Goal: Information Seeking & Learning: Learn about a topic

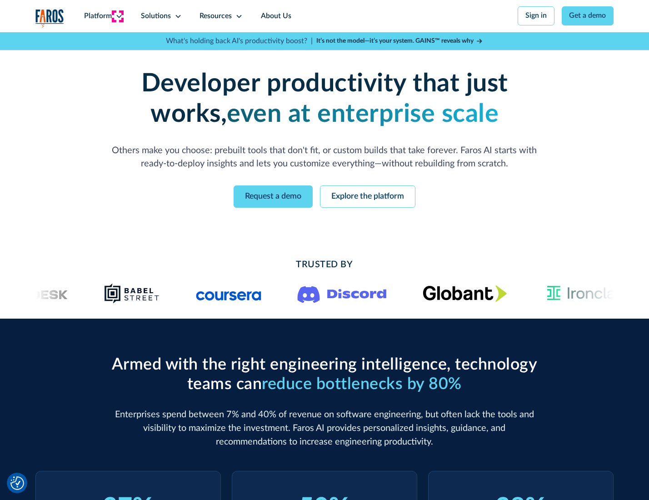
click at [118, 16] on icon at bounding box center [119, 16] width 7 height 7
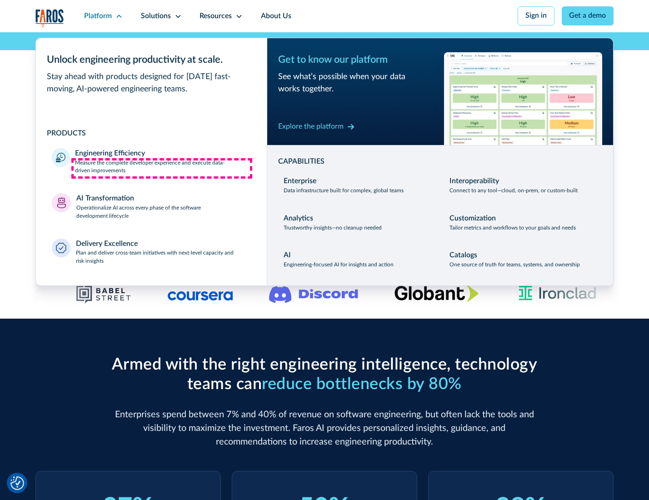
click at [162, 168] on p "Measure the complete developer experience and execute data-driven improvements" at bounding box center [163, 167] width 176 height 16
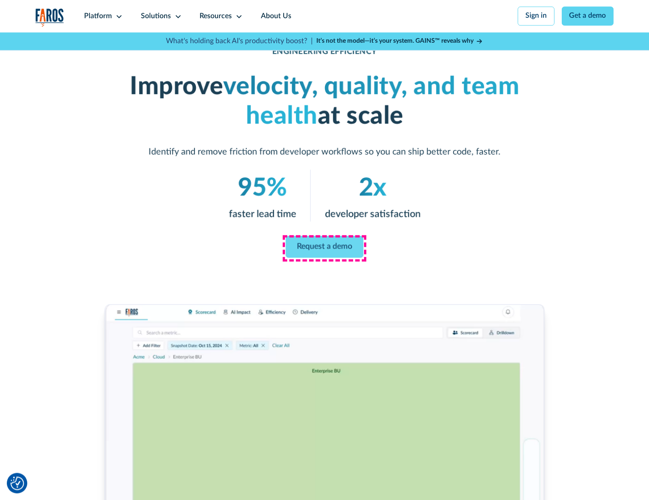
click at [324, 248] on link "Request a demo" at bounding box center [325, 247] width 78 height 22
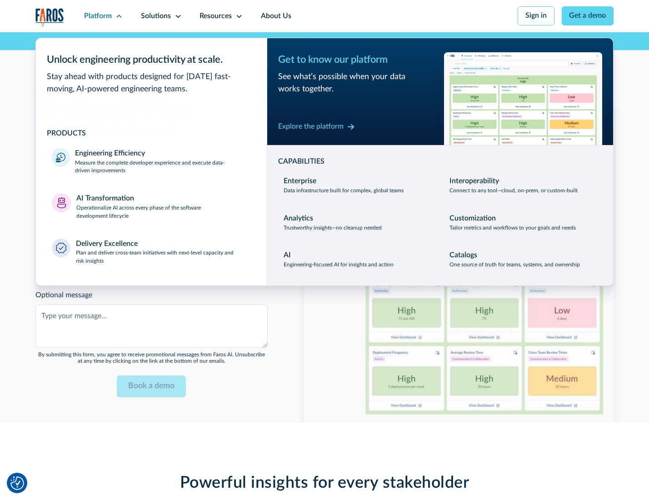
scroll to position [1980, 0]
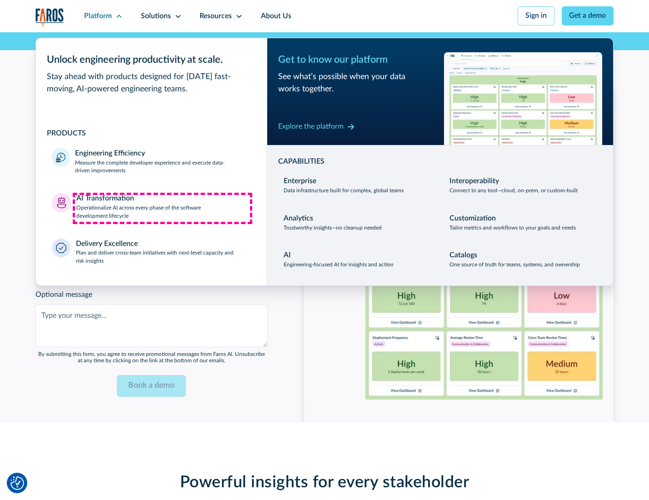
click at [162, 208] on p "Operationalize AI across every phase of the software development lifecycle" at bounding box center [163, 212] width 175 height 16
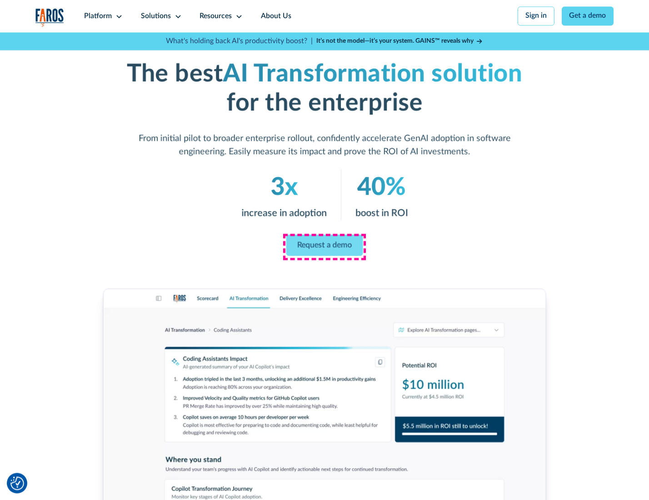
click at [324, 247] on link "Request a demo" at bounding box center [324, 245] width 77 height 21
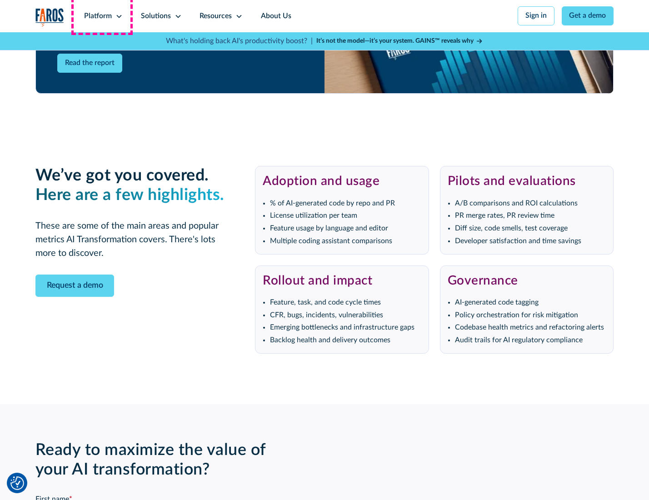
click at [102, 16] on div "Platform" at bounding box center [98, 16] width 28 height 11
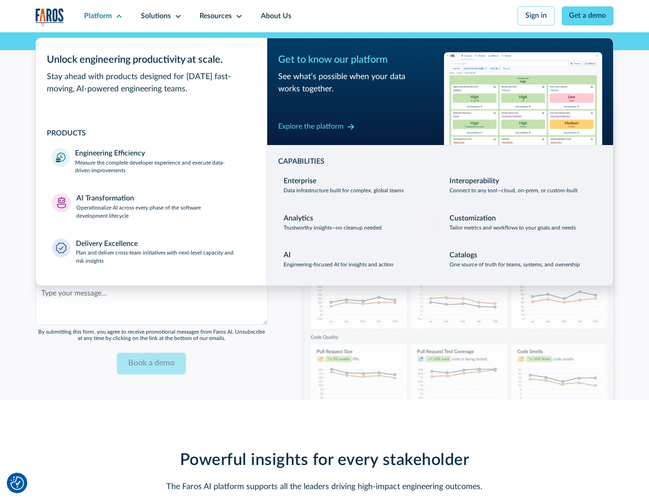
scroll to position [2199, 0]
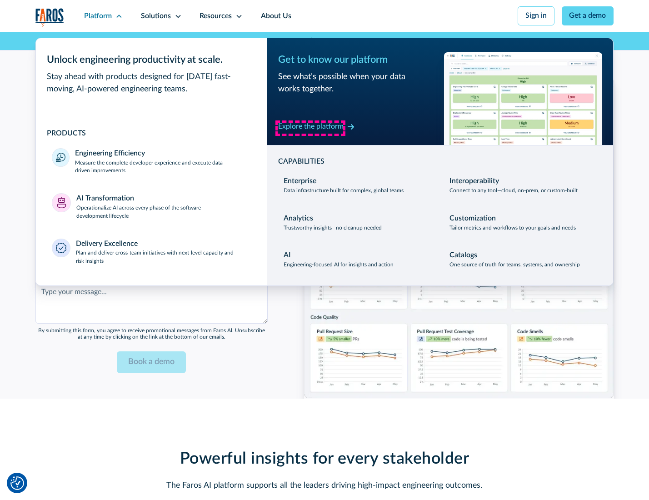
click at [311, 128] on div "Explore the platform" at bounding box center [310, 126] width 65 height 11
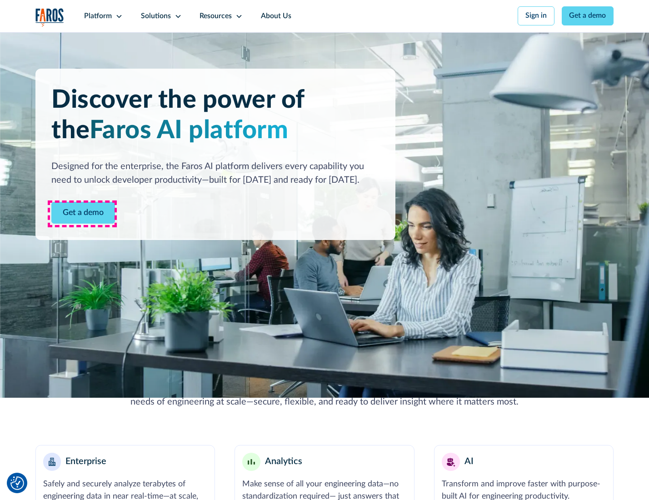
click at [82, 214] on link "Get a demo" at bounding box center [83, 213] width 64 height 22
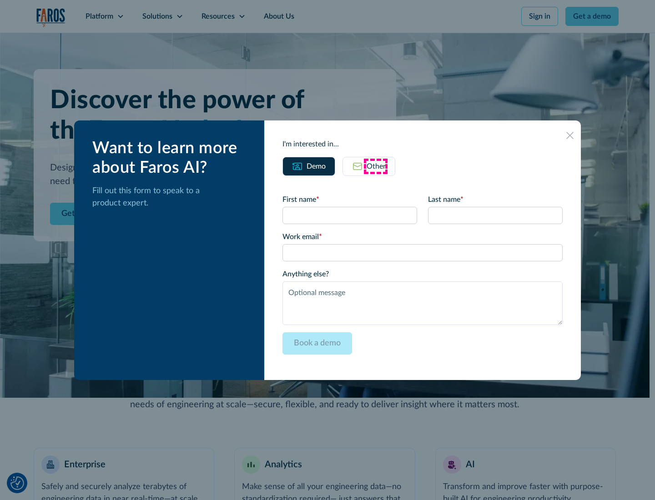
click at [376, 166] on div "Other" at bounding box center [376, 166] width 19 height 11
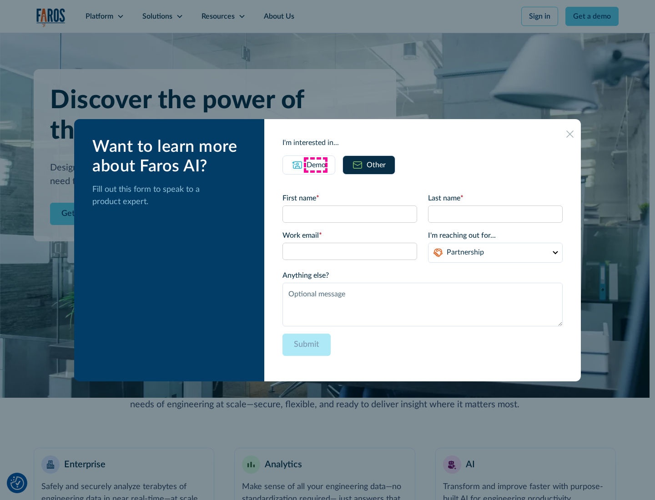
click at [315, 165] on div "Demo" at bounding box center [316, 165] width 19 height 11
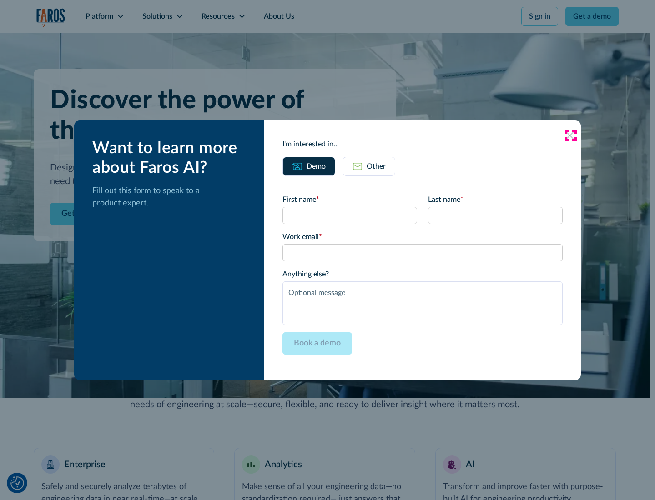
click at [570, 135] on icon at bounding box center [569, 135] width 7 height 7
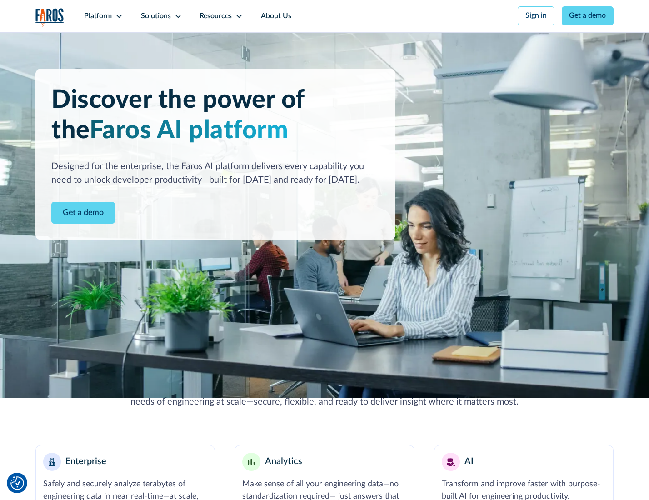
click at [118, 16] on icon at bounding box center [119, 16] width 7 height 7
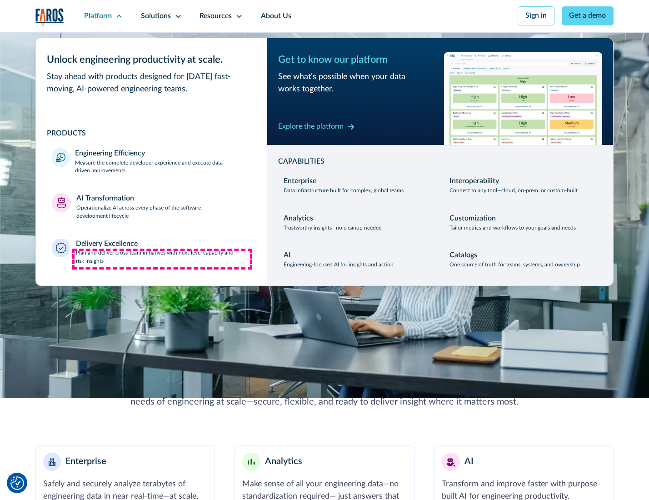
click at [162, 259] on p "Plan and deliver cross-team initiatives with next-level capacity and risk insig…" at bounding box center [163, 257] width 175 height 16
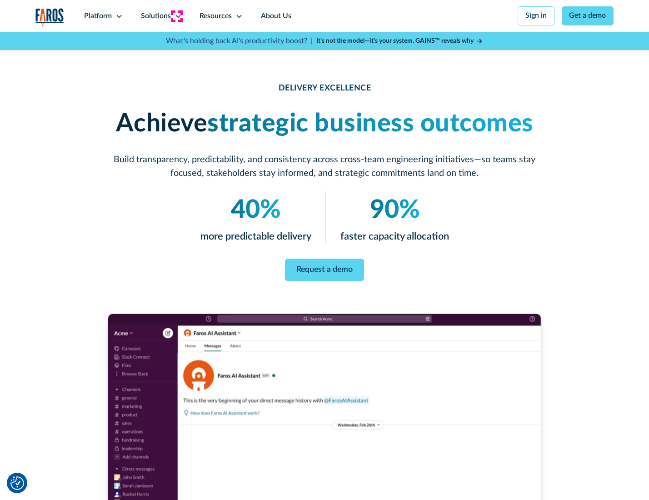
click at [176, 16] on icon at bounding box center [178, 16] width 7 height 7
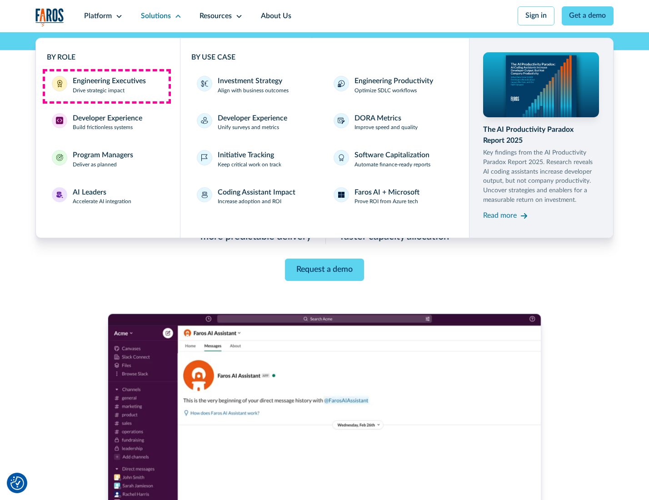
click at [106, 86] on div "Engineering Executives" at bounding box center [109, 81] width 73 height 11
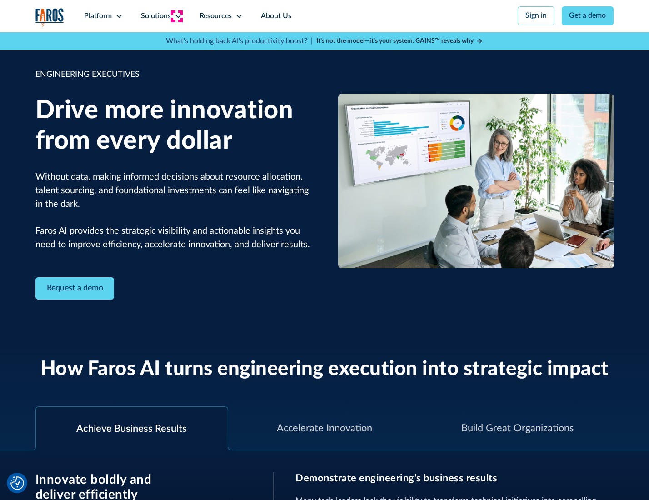
click at [176, 16] on icon at bounding box center [178, 16] width 7 height 7
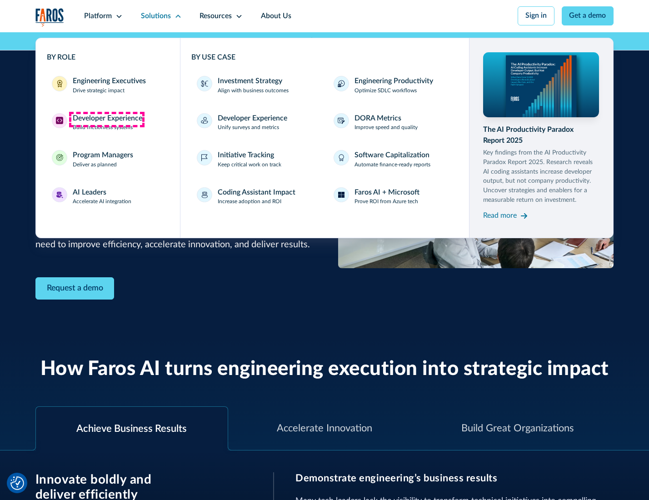
click at [106, 119] on div "Developer Experience" at bounding box center [108, 118] width 70 height 11
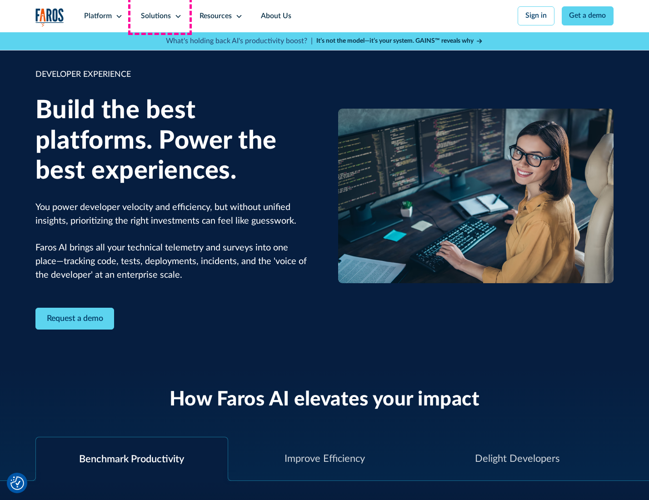
click at [160, 16] on div "Solutions" at bounding box center [156, 16] width 30 height 11
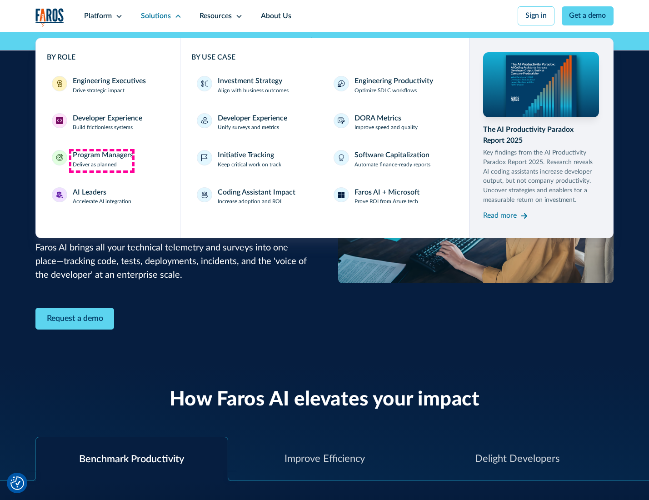
click at [101, 161] on div "Program Managers" at bounding box center [103, 155] width 60 height 11
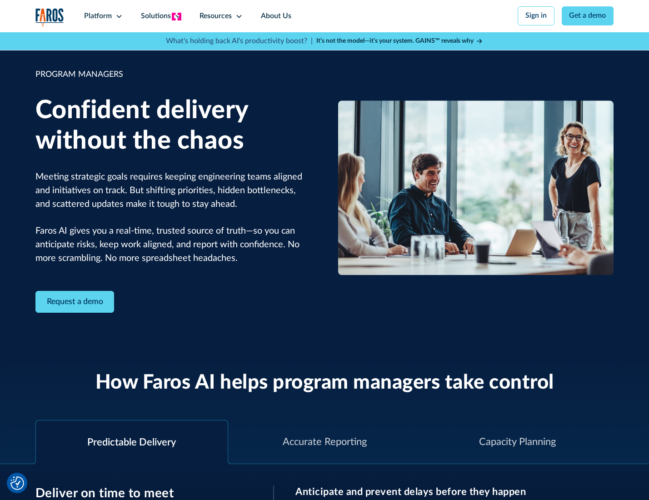
click at [176, 16] on icon at bounding box center [178, 16] width 7 height 7
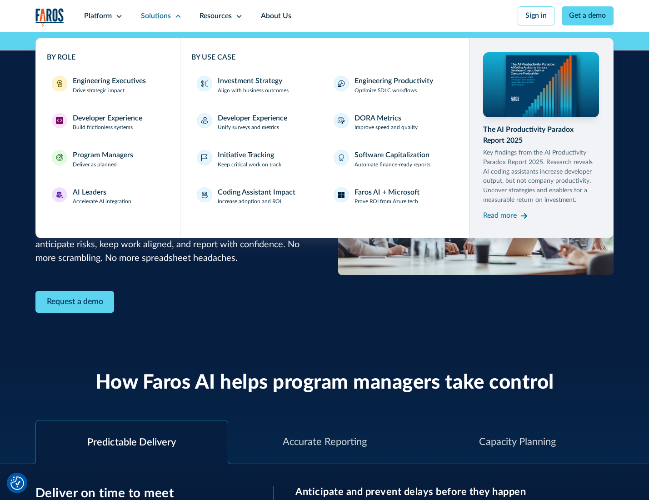
click at [101, 198] on div "AI Leaders" at bounding box center [90, 192] width 34 height 11
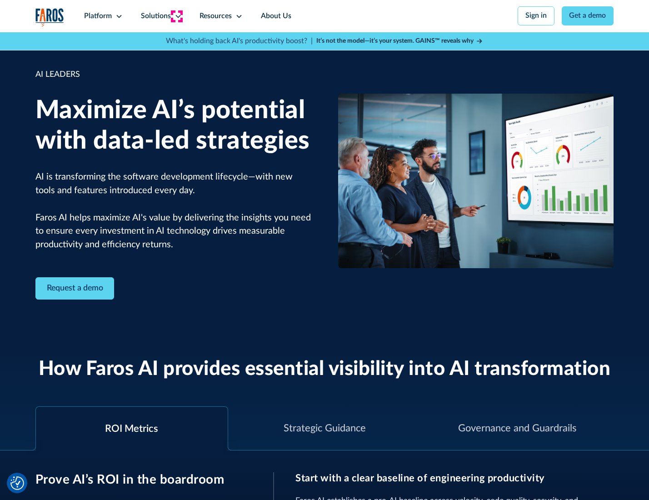
click at [176, 16] on icon at bounding box center [178, 16] width 7 height 7
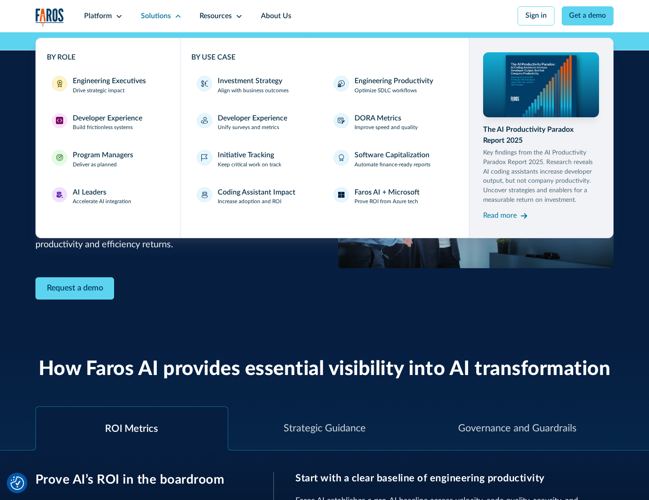
click at [249, 82] on div "Investment Strategy" at bounding box center [250, 81] width 65 height 11
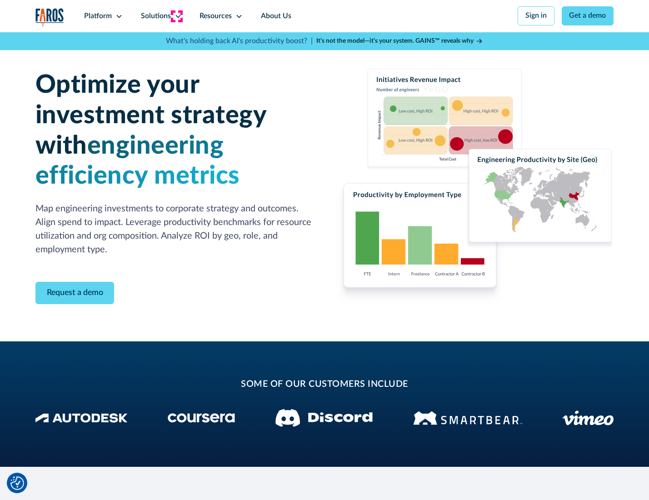
click at [176, 16] on icon at bounding box center [178, 16] width 7 height 7
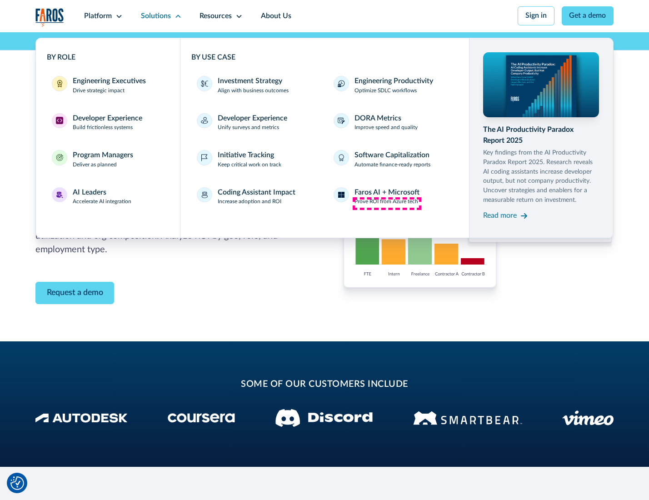
click at [387, 203] on p "Prove ROI from Azure tech" at bounding box center [387, 202] width 64 height 8
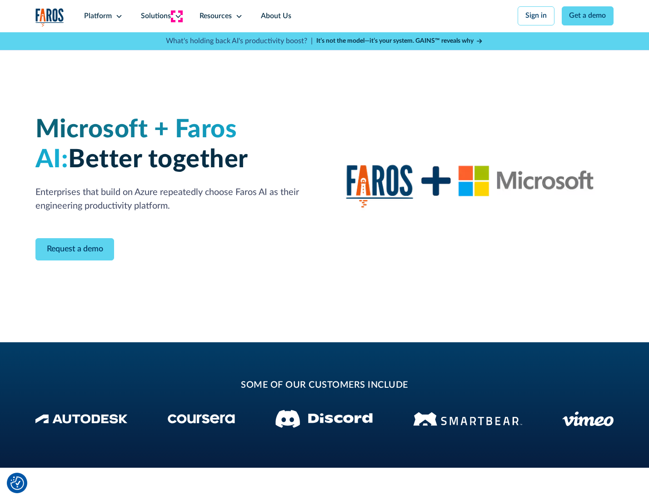
click at [176, 16] on icon at bounding box center [178, 16] width 7 height 7
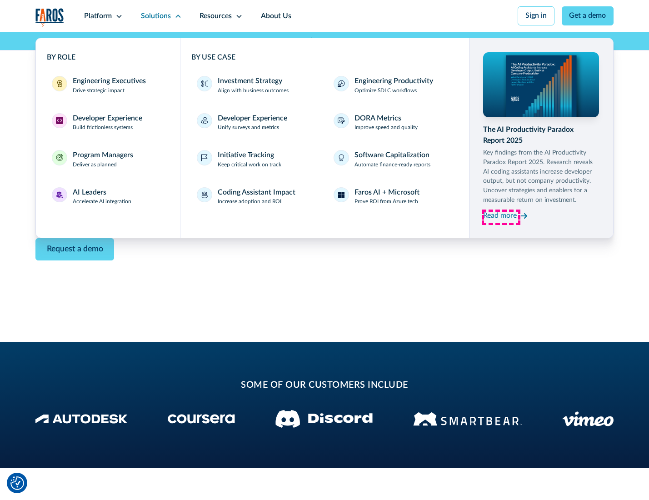
click at [501, 217] on div "Read more" at bounding box center [500, 216] width 34 height 11
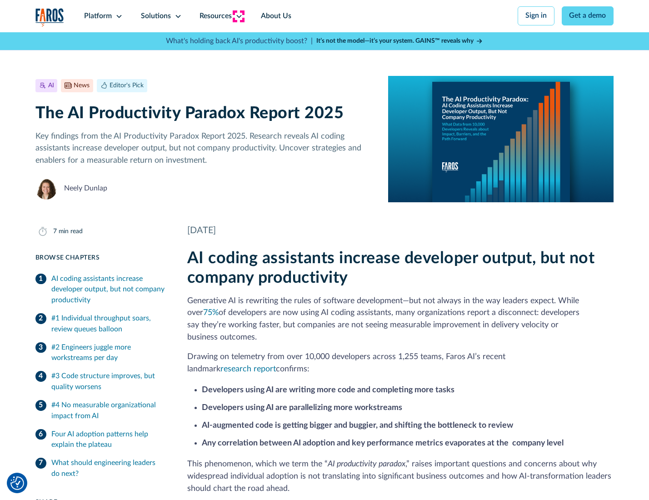
click at [238, 16] on icon at bounding box center [239, 16] width 7 height 7
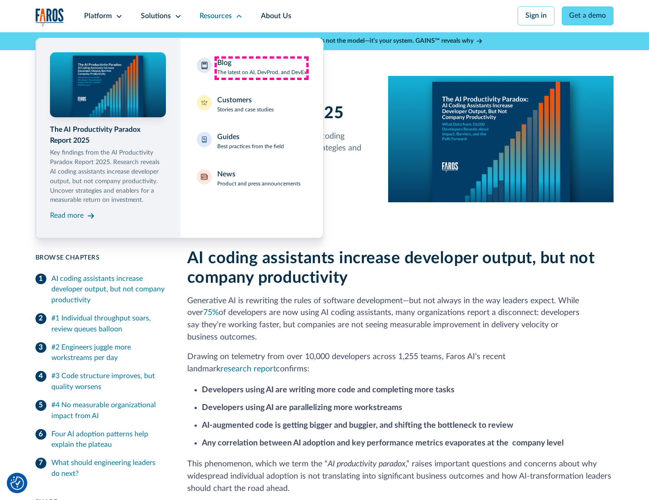
click at [261, 68] on div "Blog The latest on AI, DevProd, and DevEx" at bounding box center [262, 67] width 90 height 19
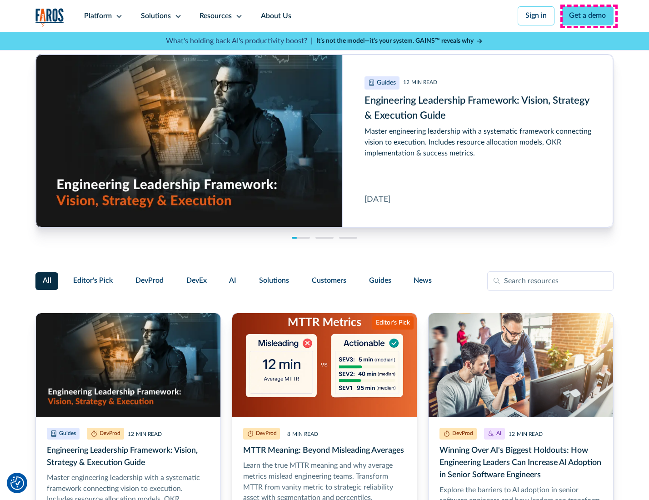
click at [589, 16] on link "Get a demo" at bounding box center [588, 15] width 52 height 19
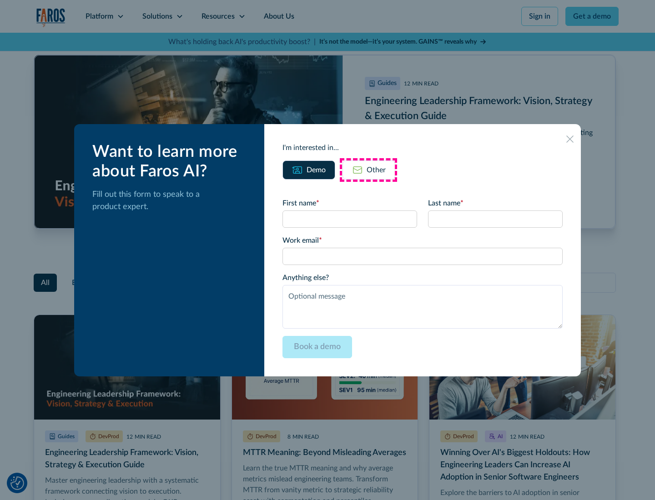
click at [368, 170] on div "Other" at bounding box center [376, 170] width 19 height 11
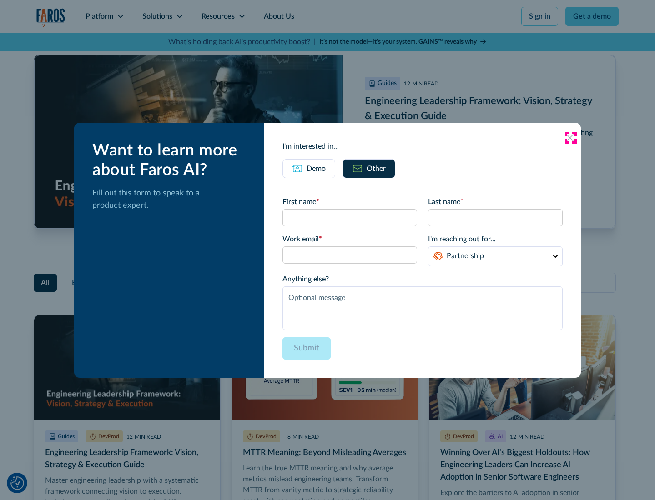
click at [570, 137] on icon at bounding box center [569, 137] width 7 height 7
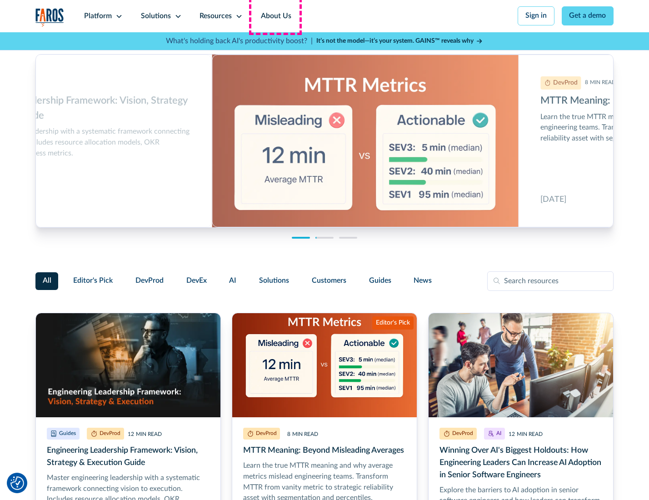
click at [275, 16] on link "About Us" at bounding box center [276, 16] width 49 height 32
